Goal: Find specific page/section: Find specific page/section

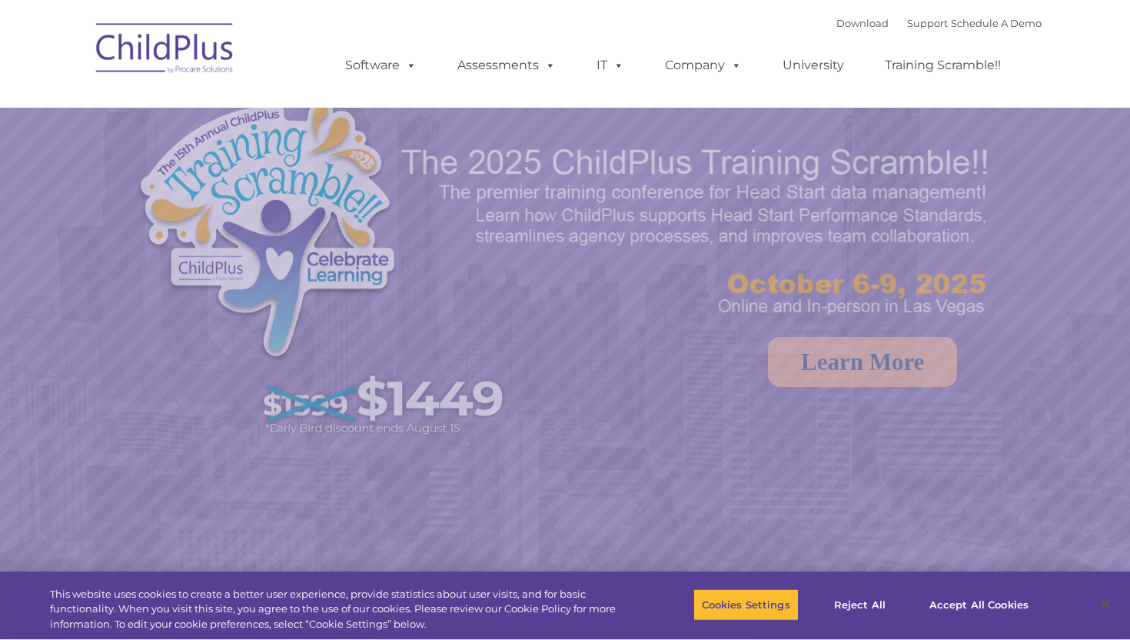
select select "MEDIUM"
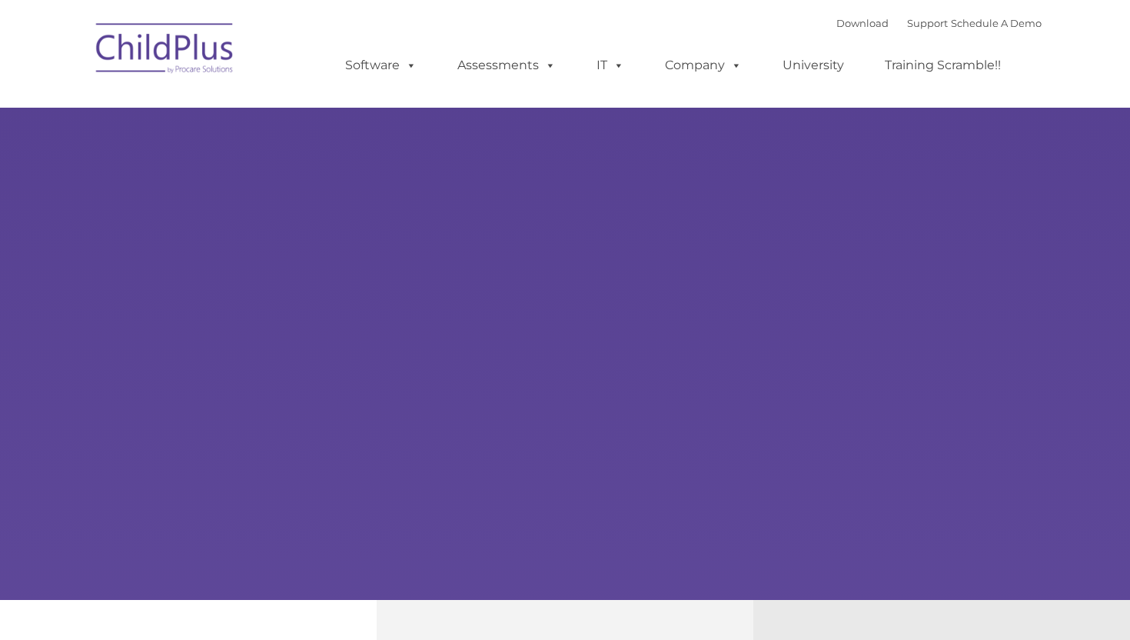
select select "MEDIUM"
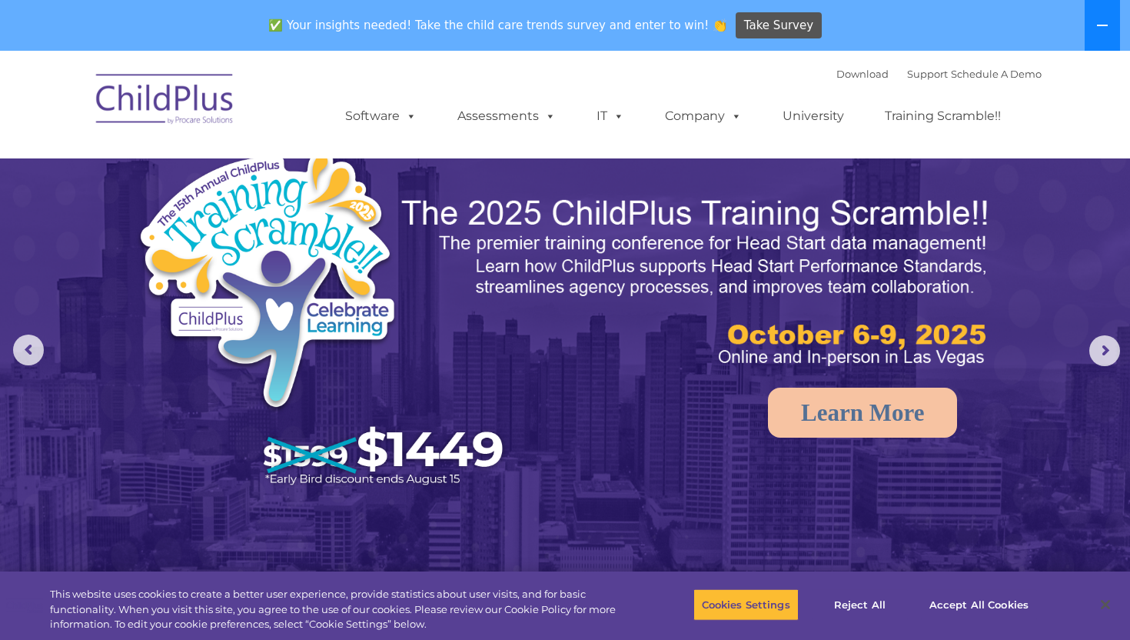
click at [1094, 29] on button at bounding box center [1102, 25] width 35 height 51
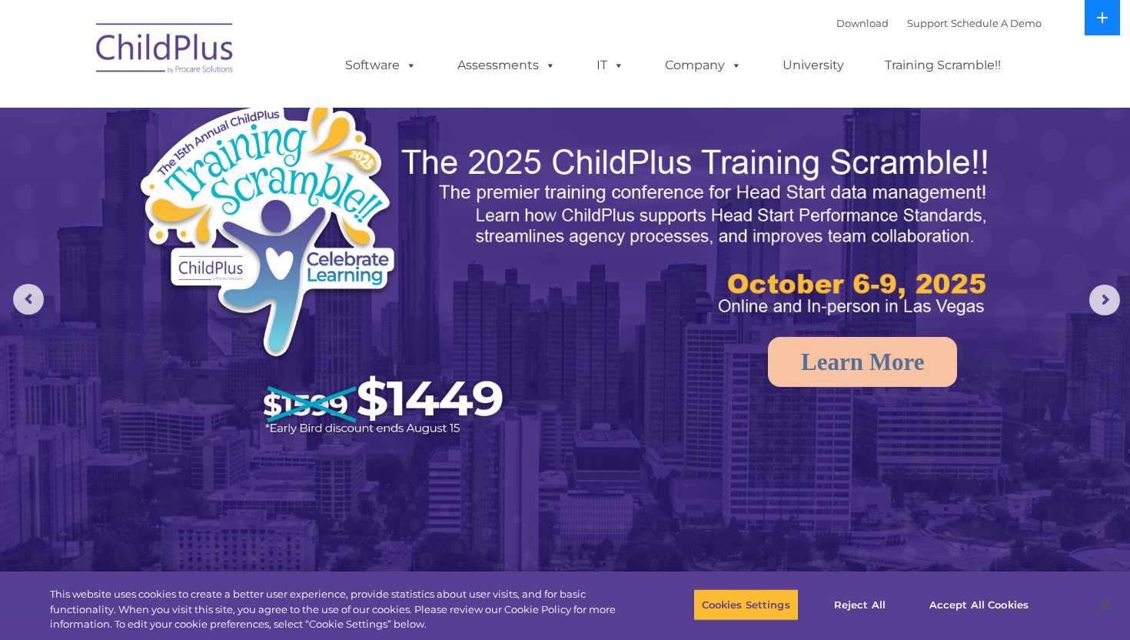
click at [1094, 29] on button at bounding box center [1102, 17] width 35 height 35
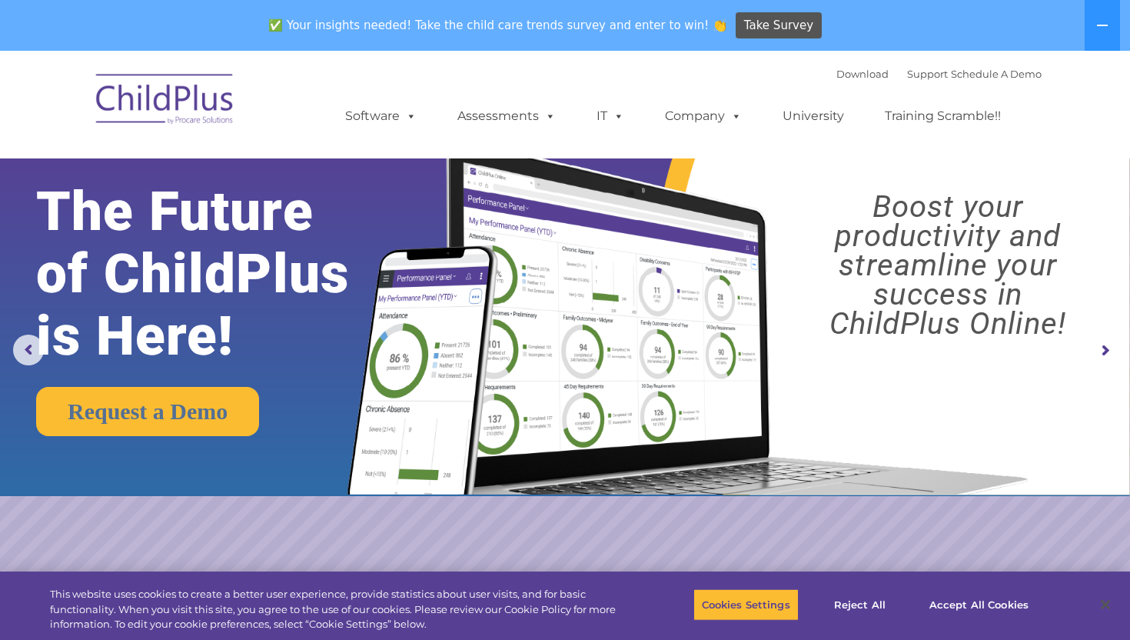
click at [170, 102] on img at bounding box center [165, 101] width 154 height 77
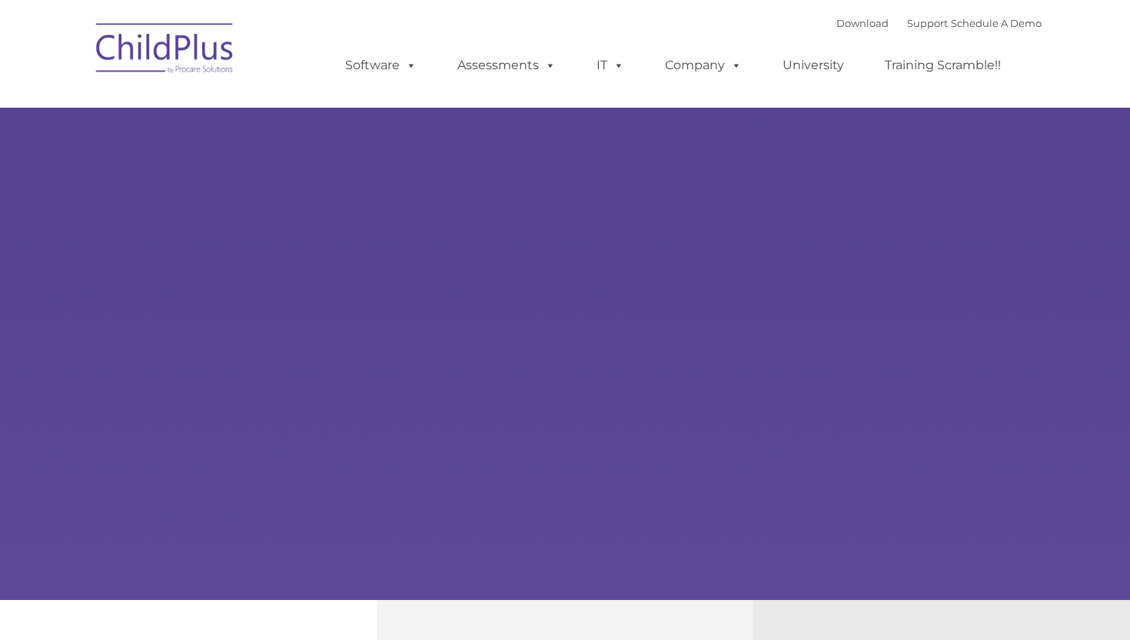
type input ""
